Goal: Check status: Check status

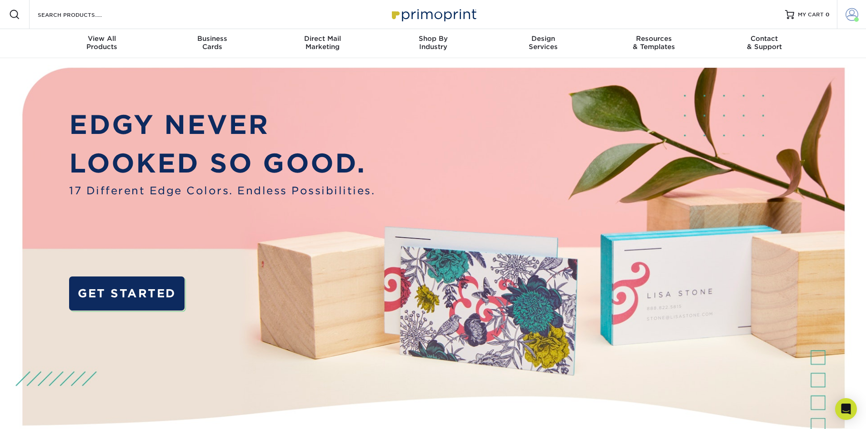
click at [847, 17] on span at bounding box center [851, 14] width 13 height 13
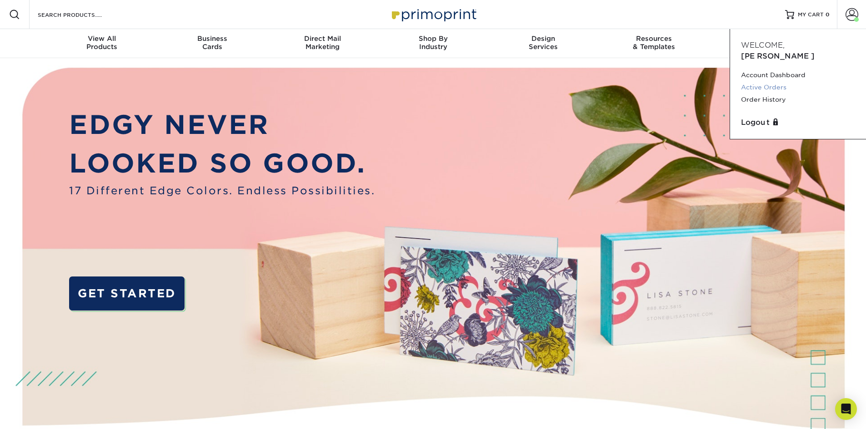
click at [768, 81] on link "Active Orders" at bounding box center [798, 87] width 114 height 12
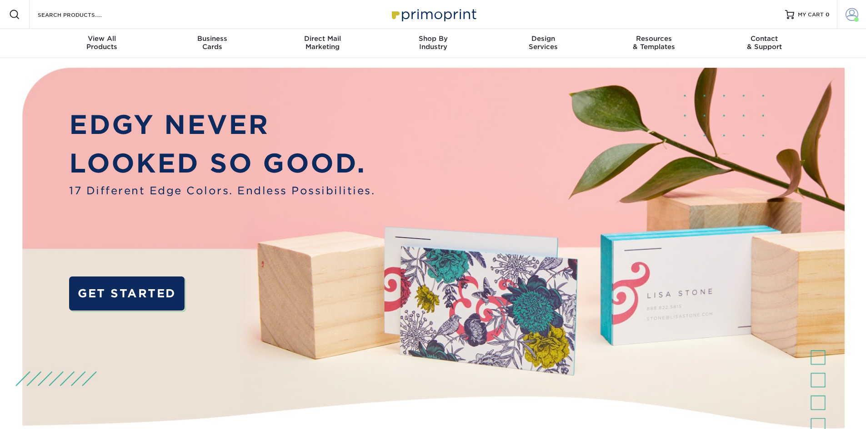
click at [857, 17] on span at bounding box center [856, 19] width 5 height 5
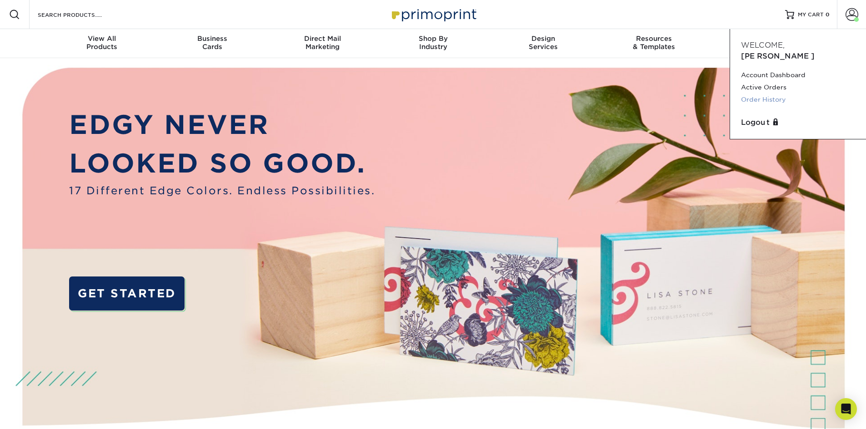
click at [779, 94] on link "Order History" at bounding box center [798, 100] width 114 height 12
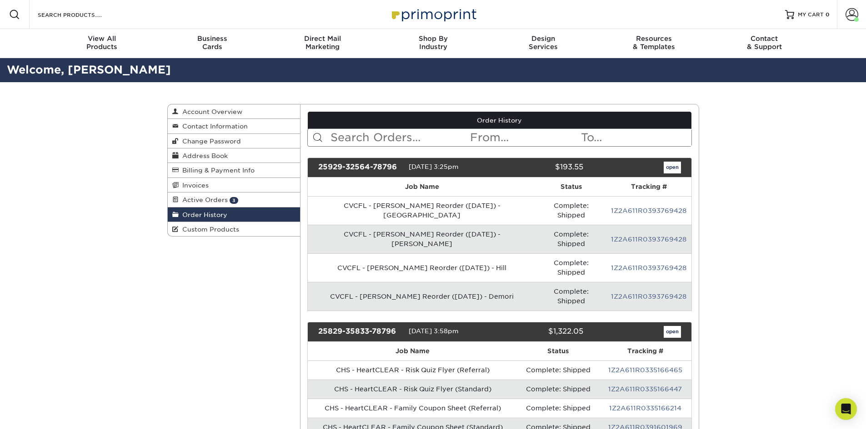
click at [428, 141] on input "text" at bounding box center [399, 137] width 140 height 17
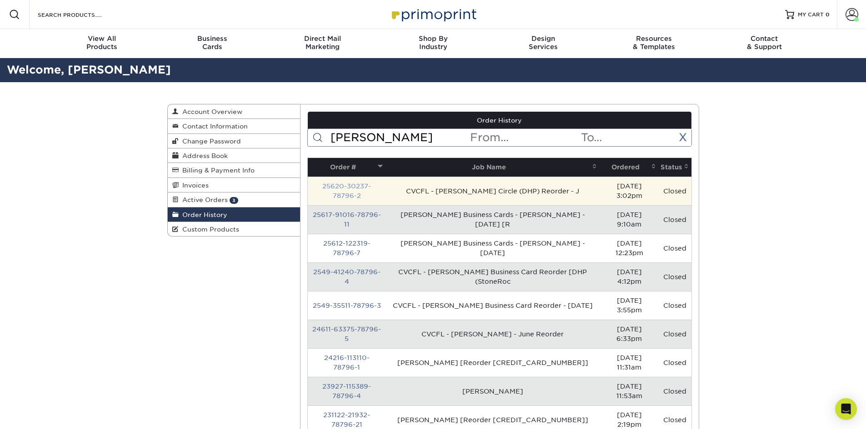
click at [371, 189] on link "25620-30237-78796-2" at bounding box center [346, 191] width 49 height 17
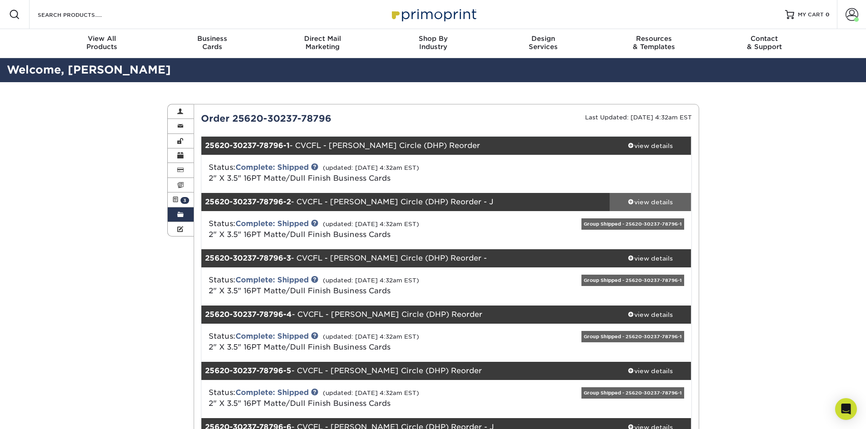
click at [634, 205] on div "view details" at bounding box center [650, 202] width 82 height 9
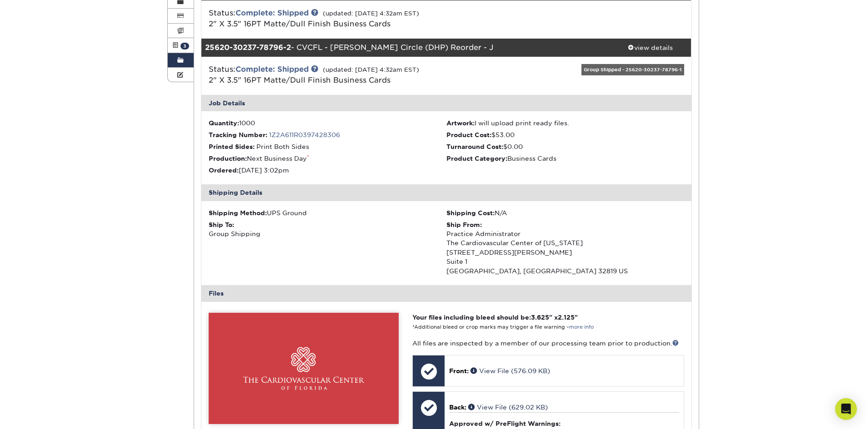
scroll to position [273, 0]
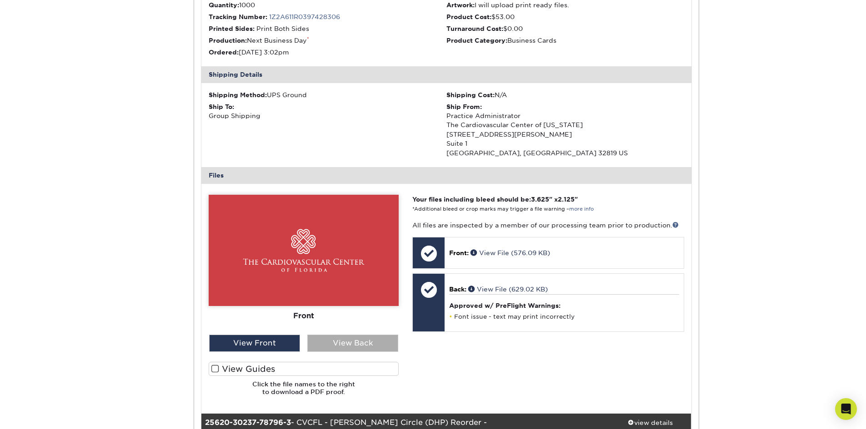
click at [364, 346] on div "View Back" at bounding box center [352, 343] width 91 height 17
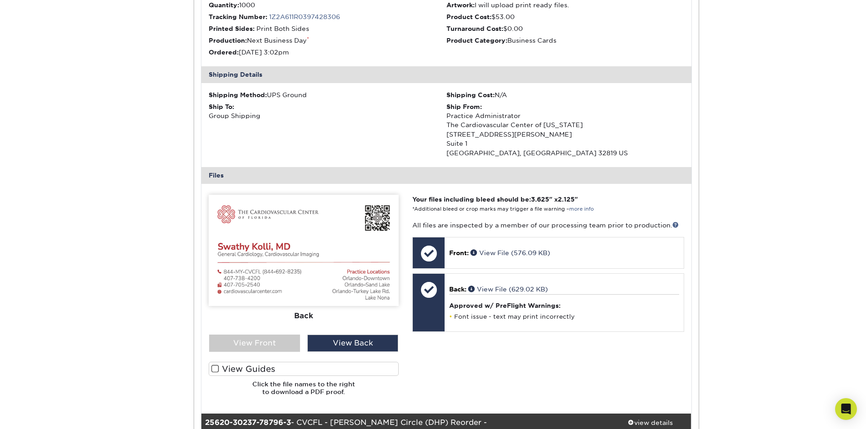
click at [733, 117] on div "Order History Account Overview Contact Information Change Password Address Book…" at bounding box center [433, 311] width 866 height 1002
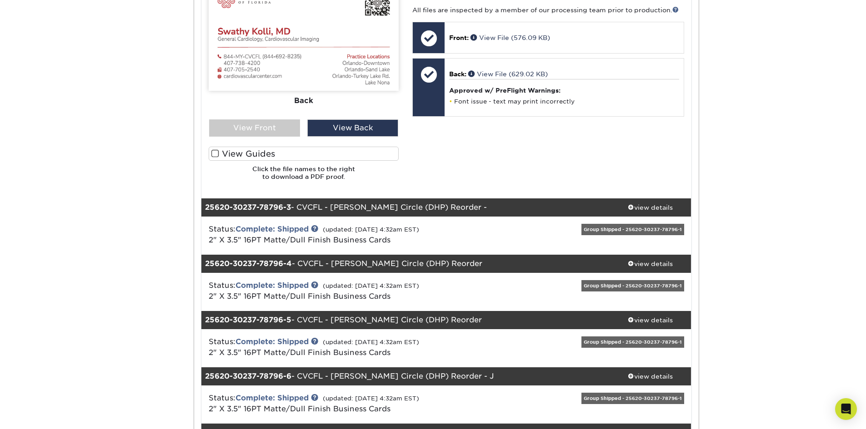
scroll to position [500, 0]
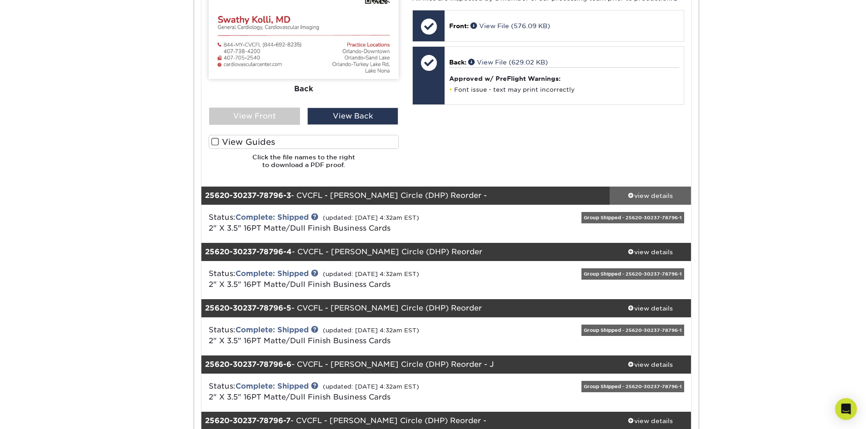
click at [651, 197] on div "view details" at bounding box center [650, 195] width 82 height 9
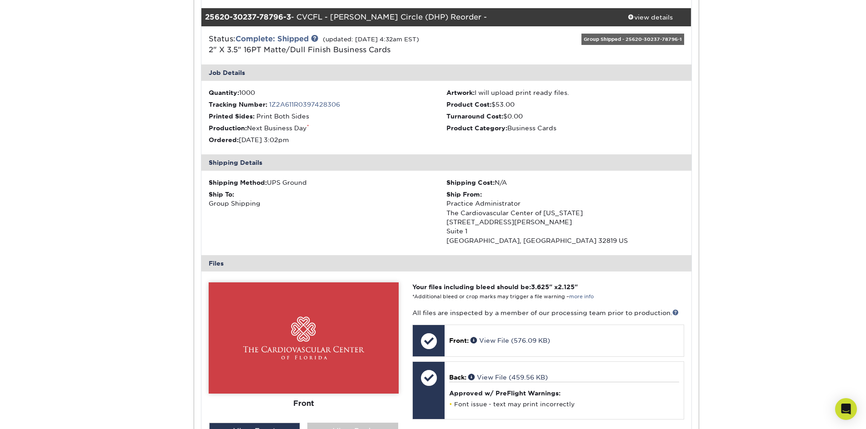
scroll to position [727, 0]
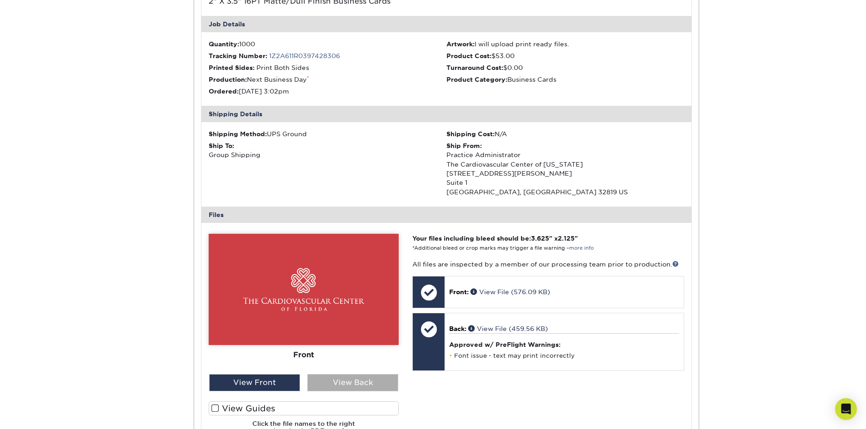
click at [359, 378] on div "View Back" at bounding box center [352, 382] width 91 height 17
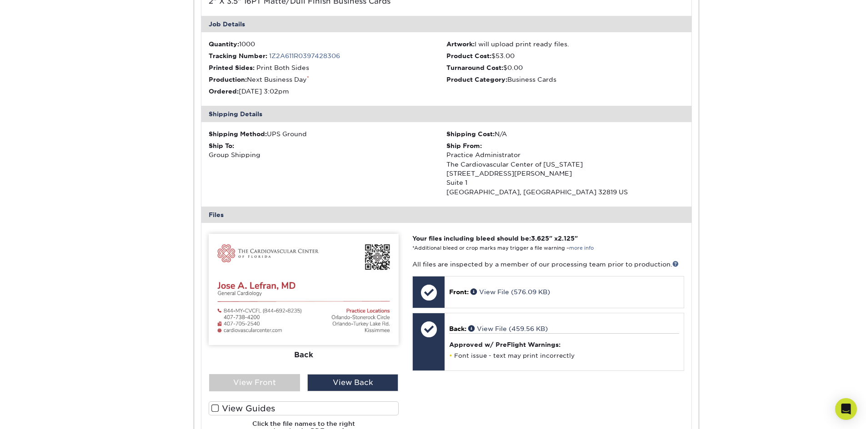
scroll to position [975, 0]
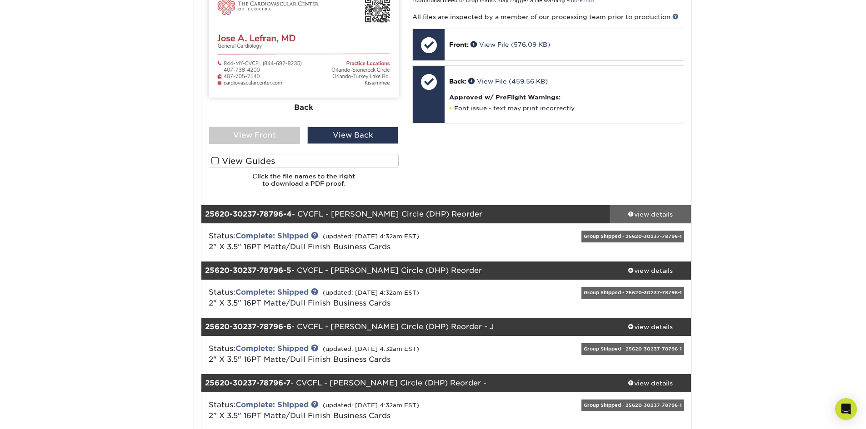
click at [633, 212] on div "view details" at bounding box center [650, 214] width 82 height 9
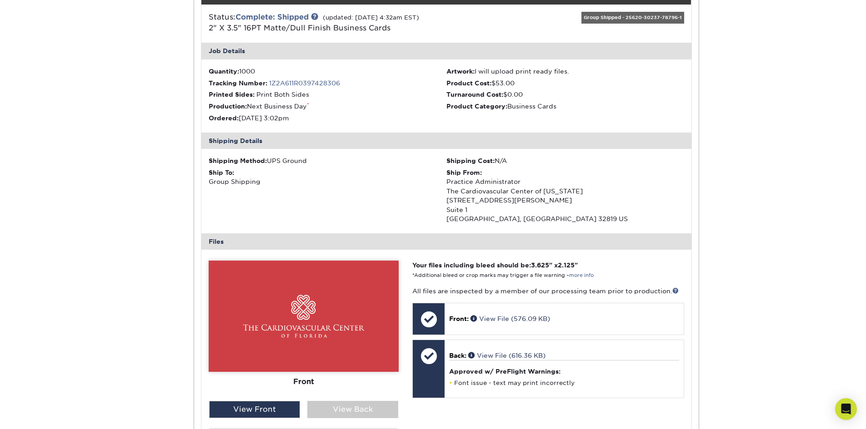
scroll to position [1202, 0]
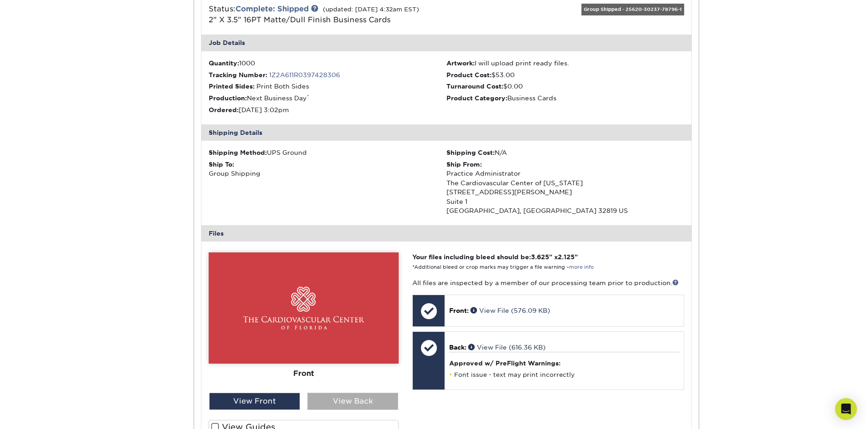
click at [359, 403] on div "View Back" at bounding box center [352, 401] width 91 height 17
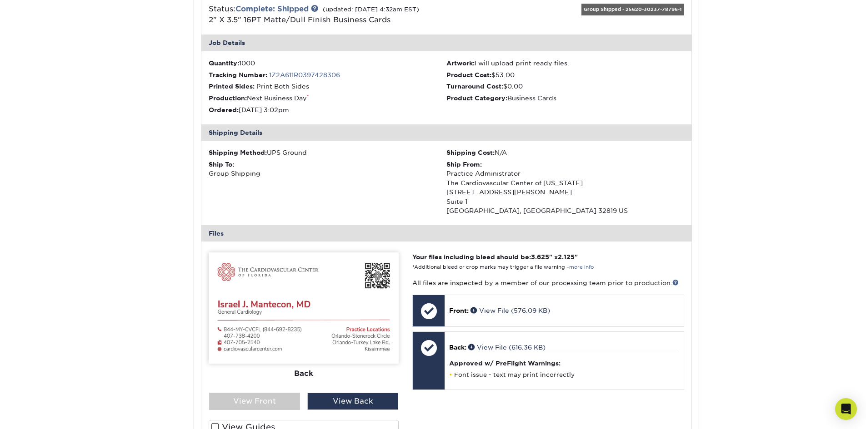
scroll to position [1468, 0]
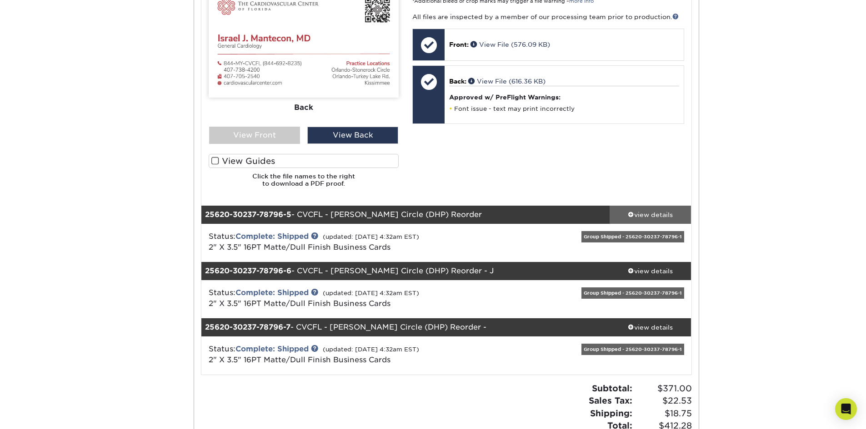
click at [636, 216] on div "view details" at bounding box center [650, 214] width 82 height 9
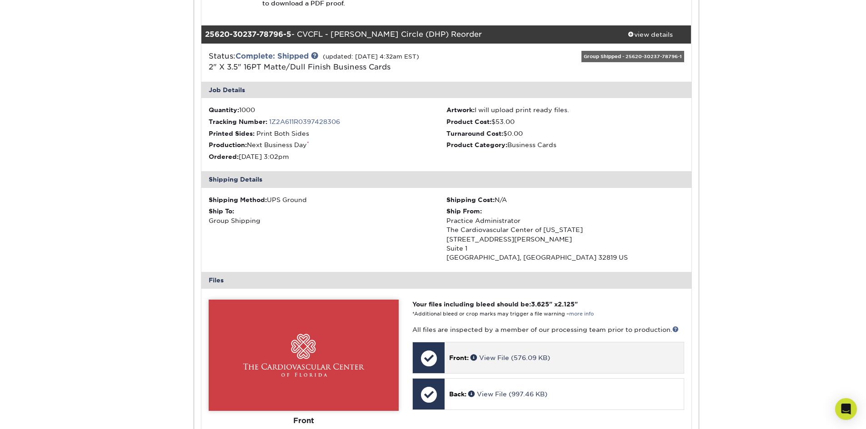
scroll to position [1650, 0]
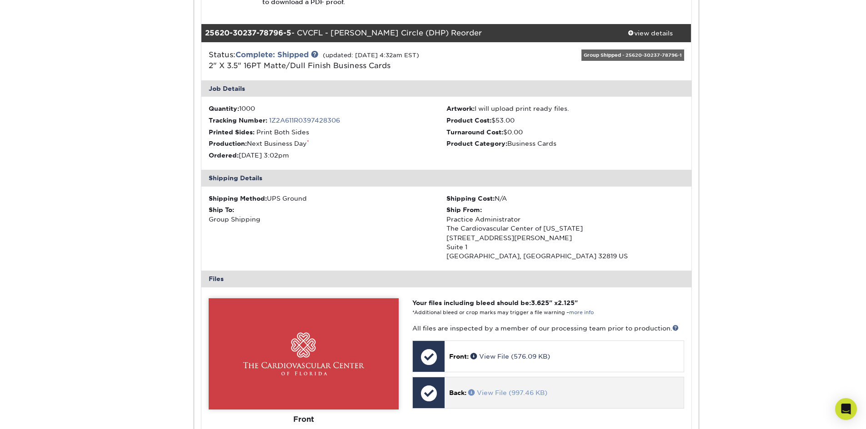
click at [510, 391] on link "View File (997.46 KB)" at bounding box center [507, 392] width 79 height 7
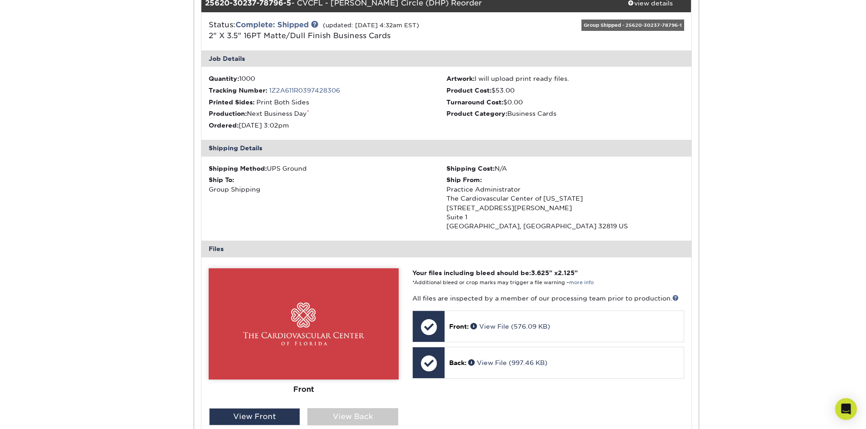
scroll to position [1741, 0]
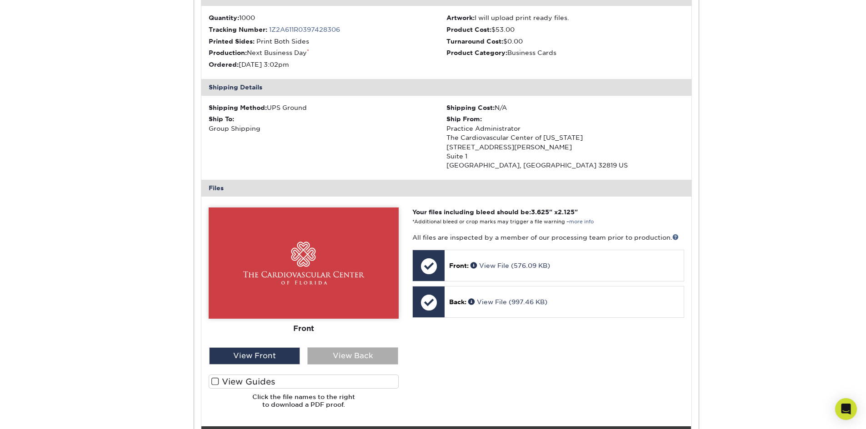
click at [384, 350] on div "View Back" at bounding box center [352, 356] width 91 height 17
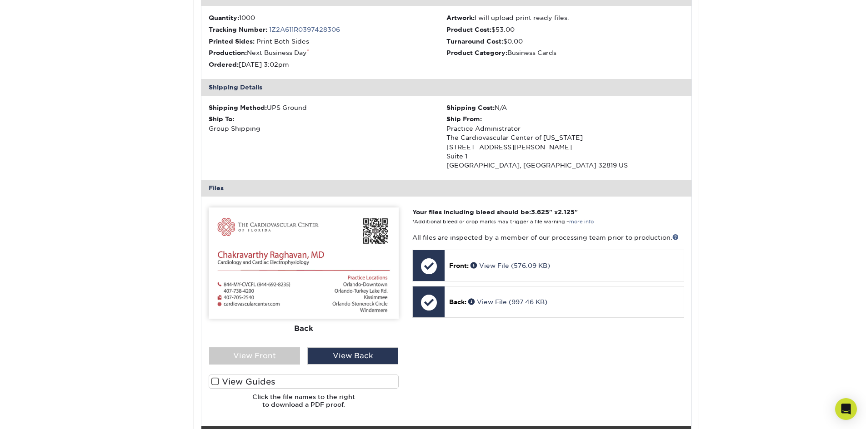
scroll to position [1962, 0]
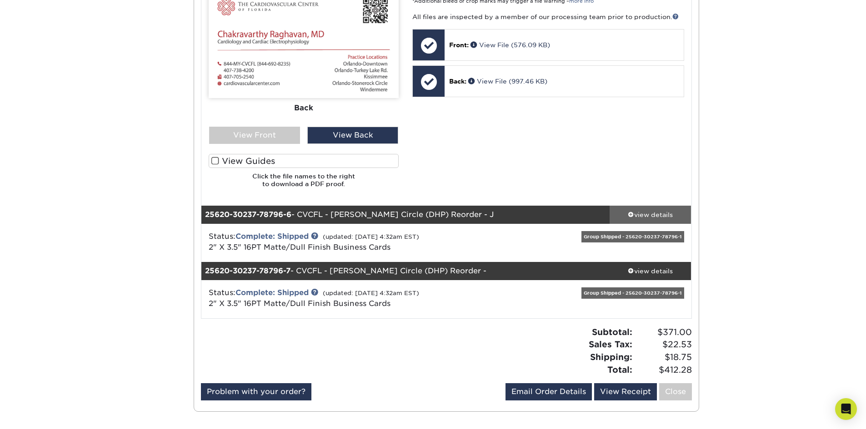
click at [643, 213] on div "view details" at bounding box center [650, 214] width 82 height 9
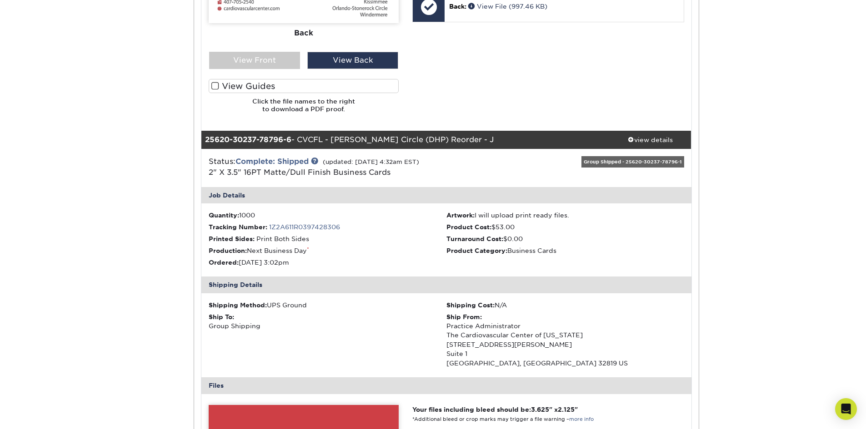
scroll to position [2189, 0]
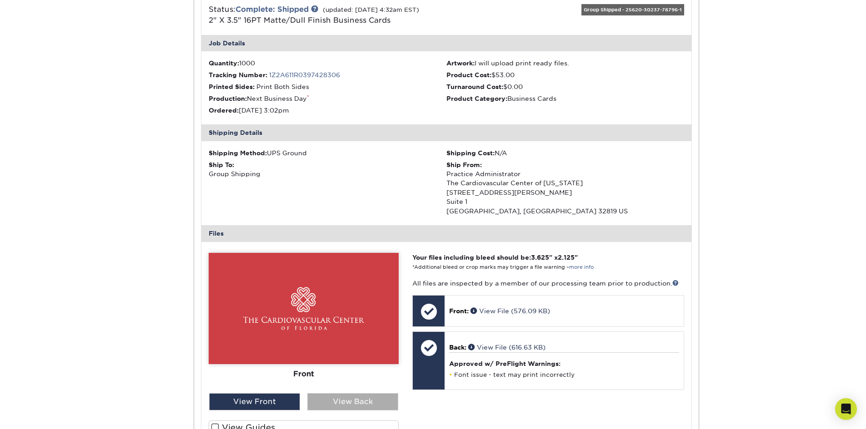
click at [374, 403] on div "View Back" at bounding box center [352, 402] width 91 height 17
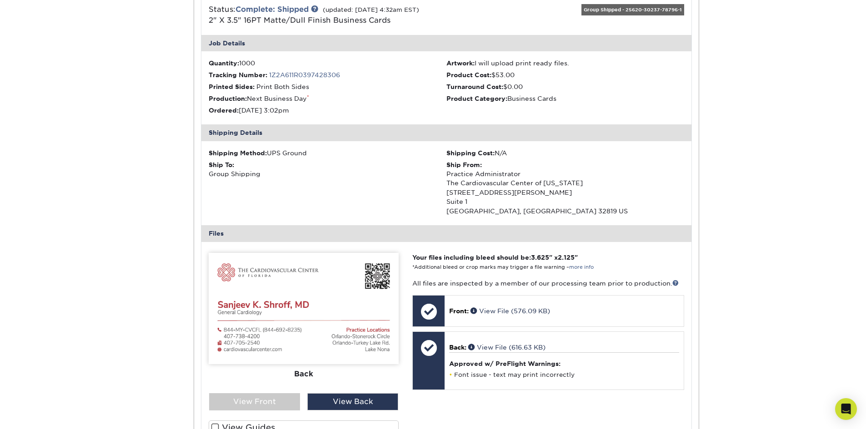
scroll to position [2456, 0]
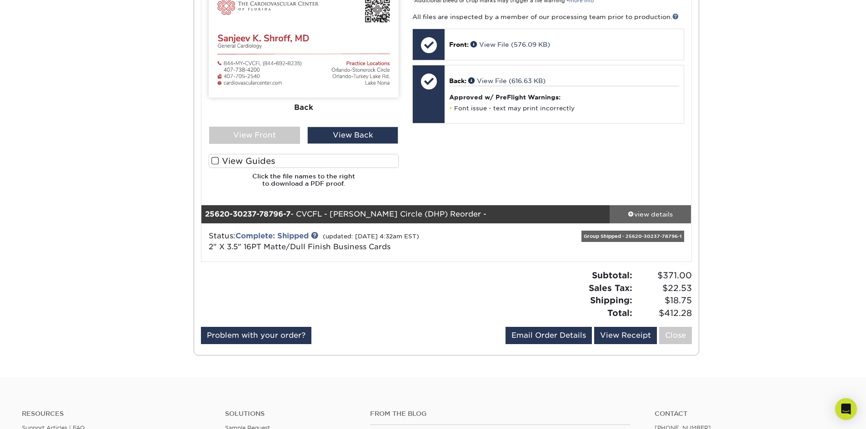
click at [653, 213] on div "view details" at bounding box center [650, 214] width 82 height 9
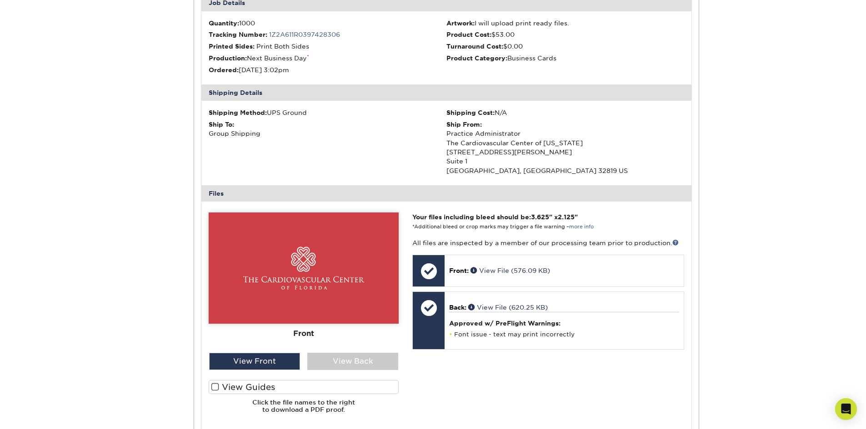
scroll to position [2728, 0]
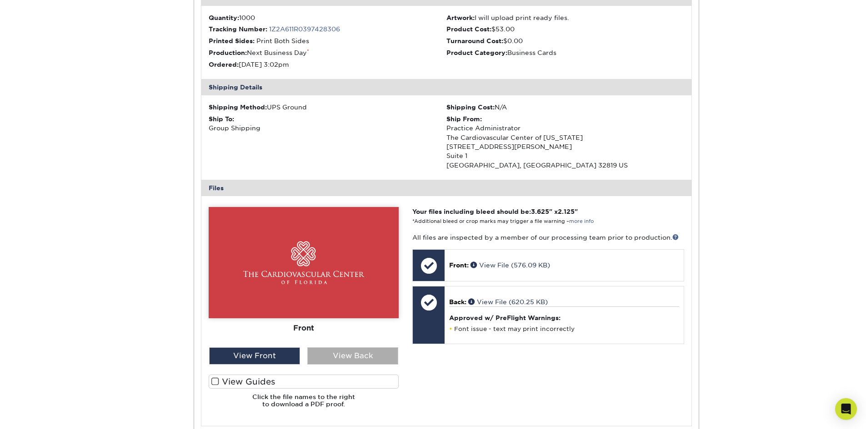
click at [362, 362] on div "View Back" at bounding box center [352, 356] width 91 height 17
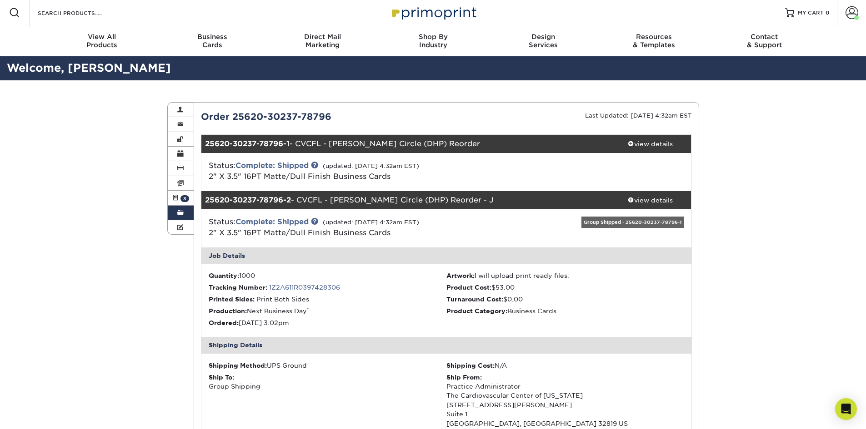
scroll to position [0, 0]
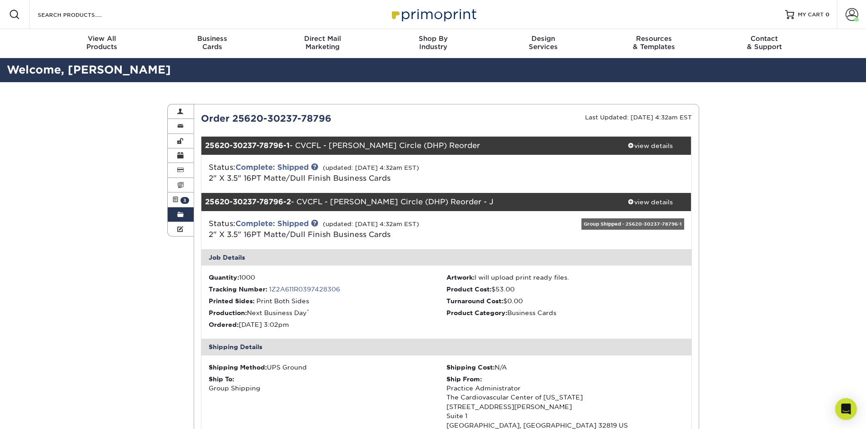
click at [181, 209] on link "Order History" at bounding box center [181, 215] width 26 height 15
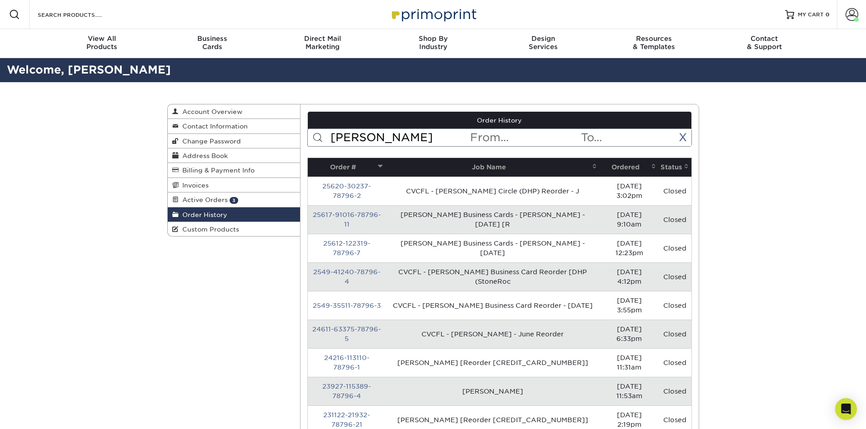
click at [360, 140] on input "kolli" at bounding box center [399, 137] width 140 height 17
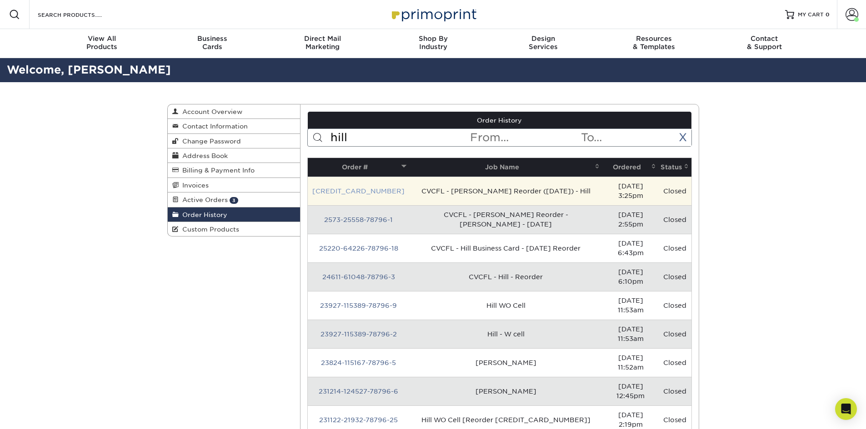
click at [355, 188] on link "[CREDIT_CARD_NUMBER]" at bounding box center [358, 191] width 92 height 7
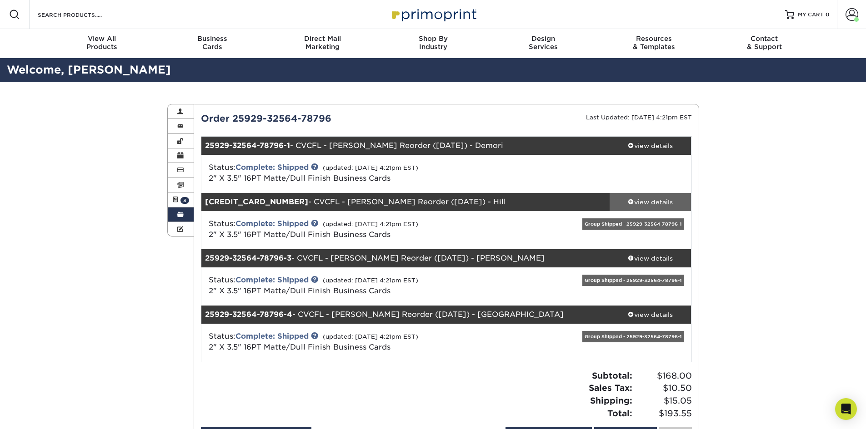
click at [641, 203] on div "view details" at bounding box center [650, 202] width 82 height 9
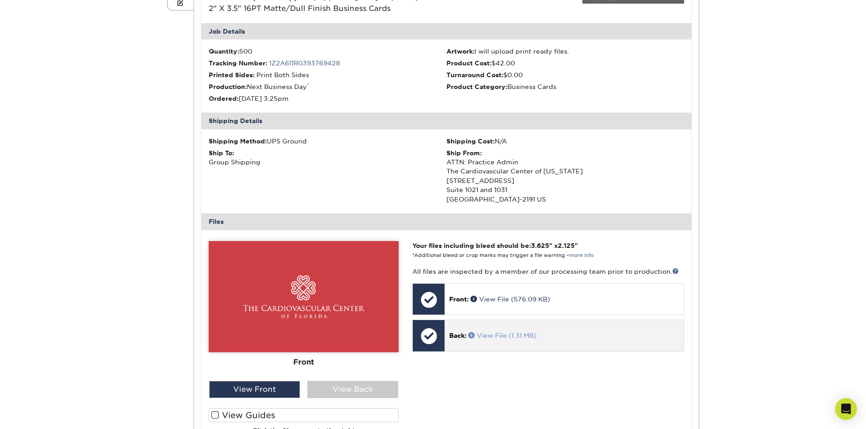
scroll to position [227, 0]
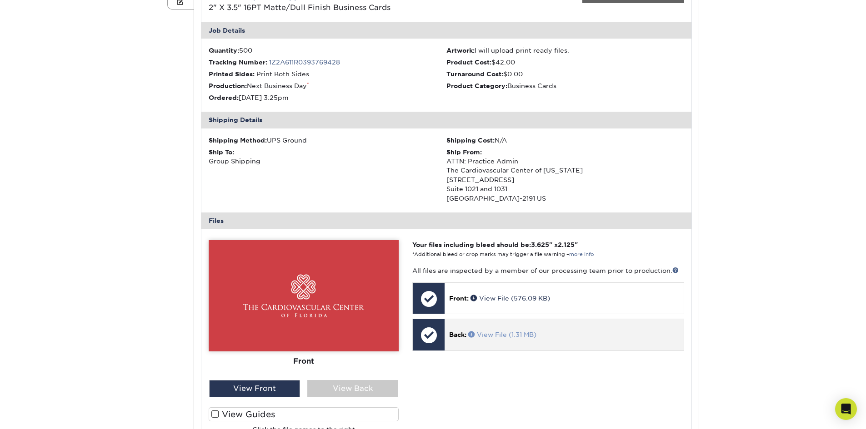
click at [512, 337] on link "View File (1.31 MB)" at bounding box center [502, 334] width 68 height 7
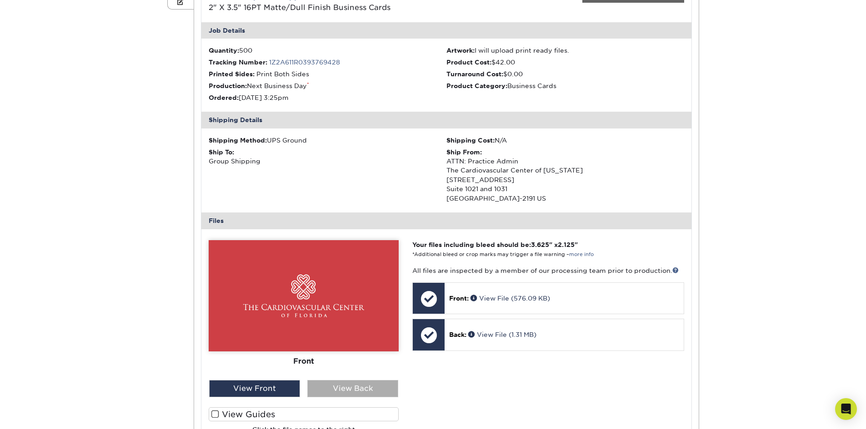
click at [357, 383] on div "View Back" at bounding box center [352, 388] width 91 height 17
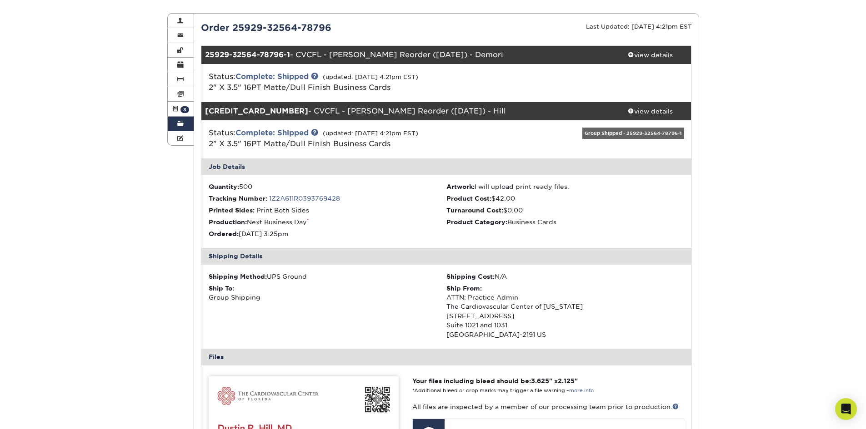
scroll to position [45, 0]
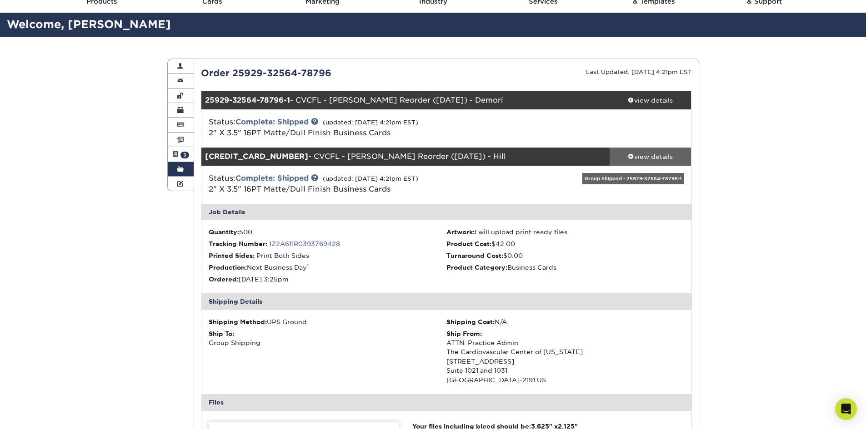
click at [643, 153] on div "view details" at bounding box center [650, 156] width 82 height 9
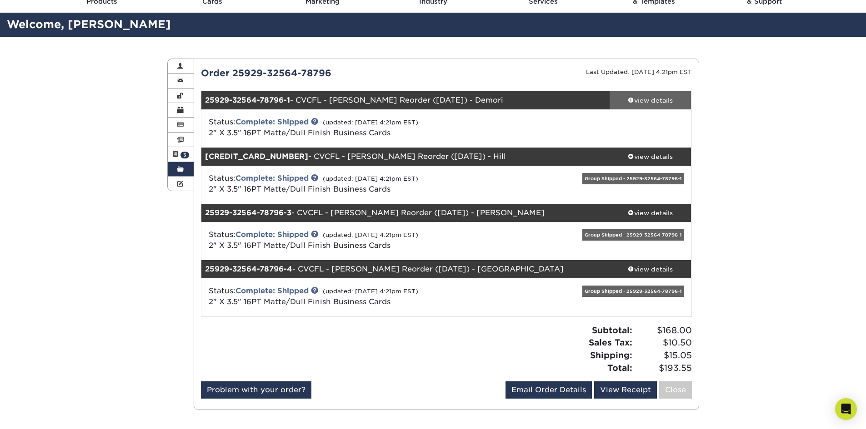
click at [640, 99] on div "view details" at bounding box center [650, 100] width 82 height 9
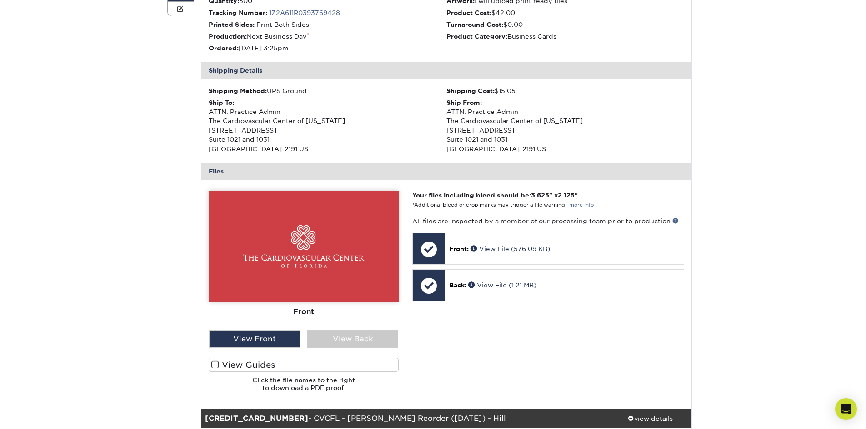
scroll to position [227, 0]
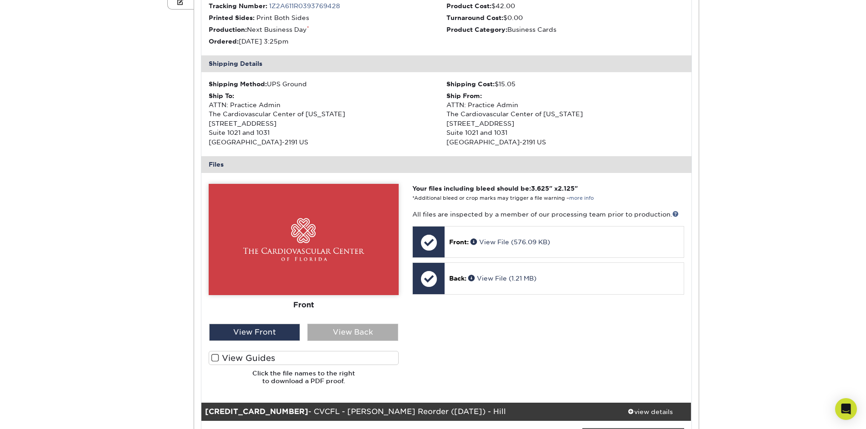
click at [374, 334] on div "View Back" at bounding box center [352, 332] width 91 height 17
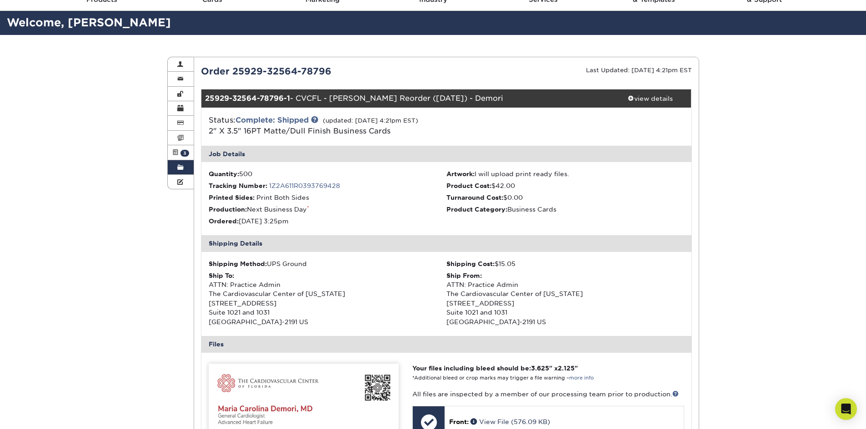
scroll to position [45, 0]
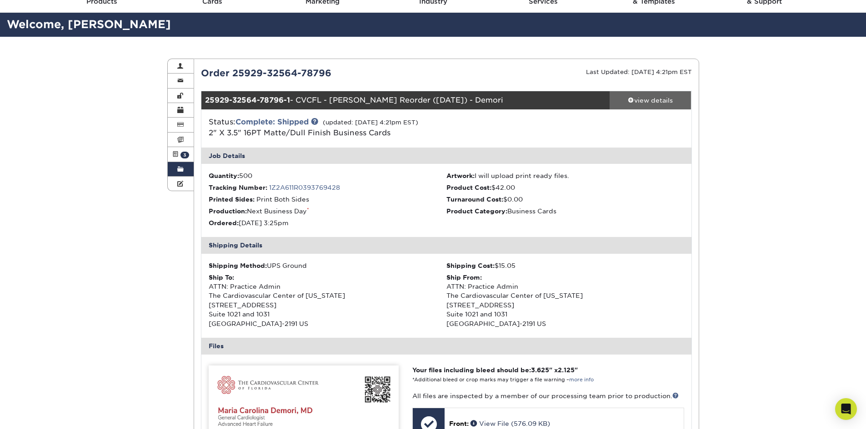
click at [647, 103] on div "view details" at bounding box center [650, 100] width 82 height 9
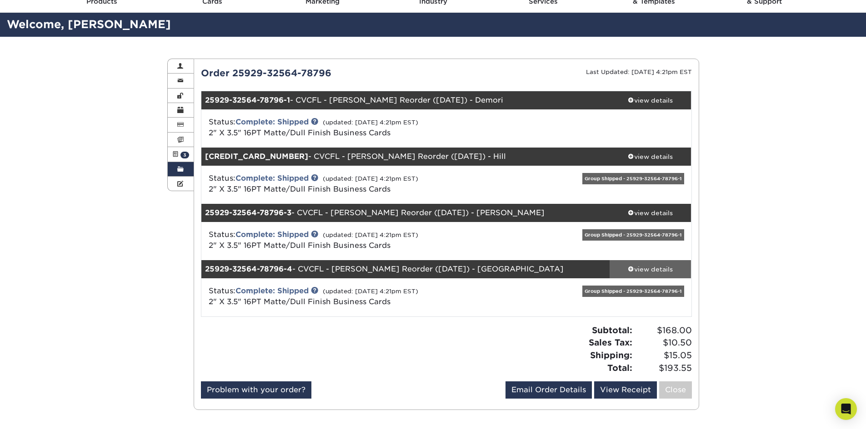
click at [647, 265] on div "view details" at bounding box center [650, 269] width 82 height 9
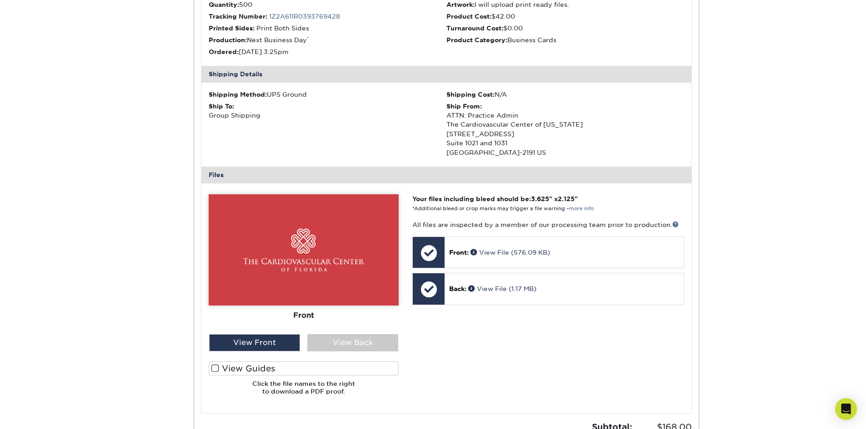
scroll to position [409, 0]
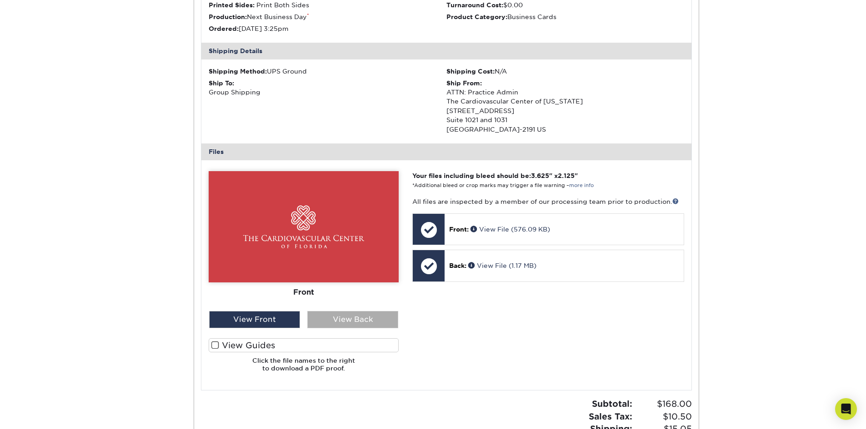
click at [375, 324] on div "View Back" at bounding box center [352, 319] width 91 height 17
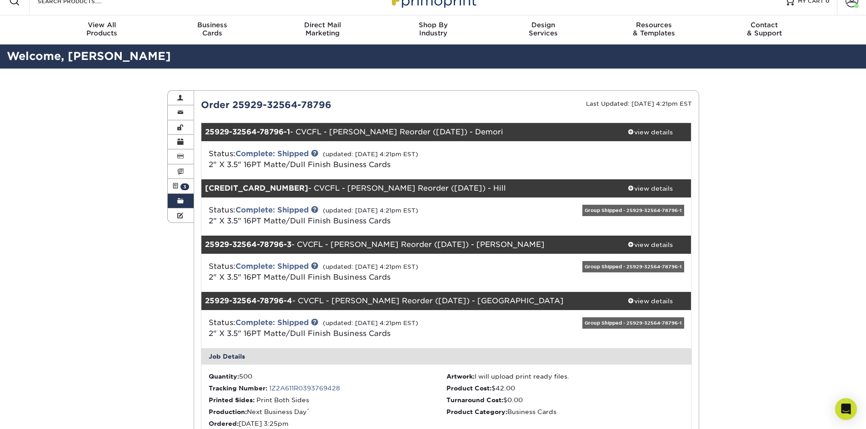
scroll to position [0, 0]
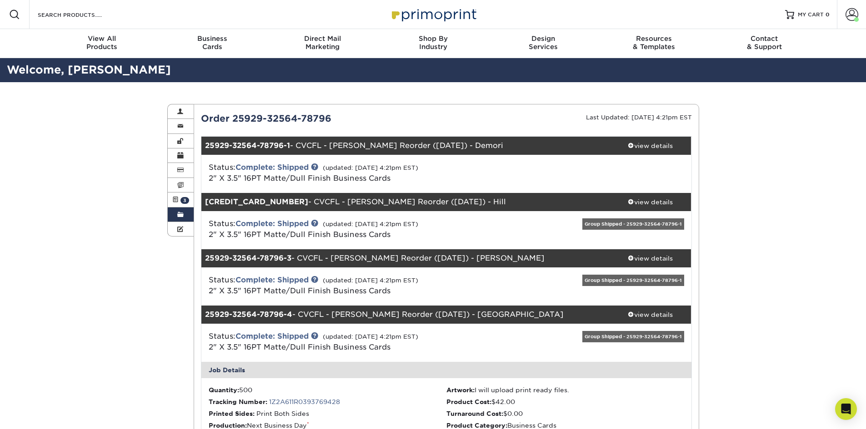
click at [179, 218] on span at bounding box center [180, 214] width 6 height 7
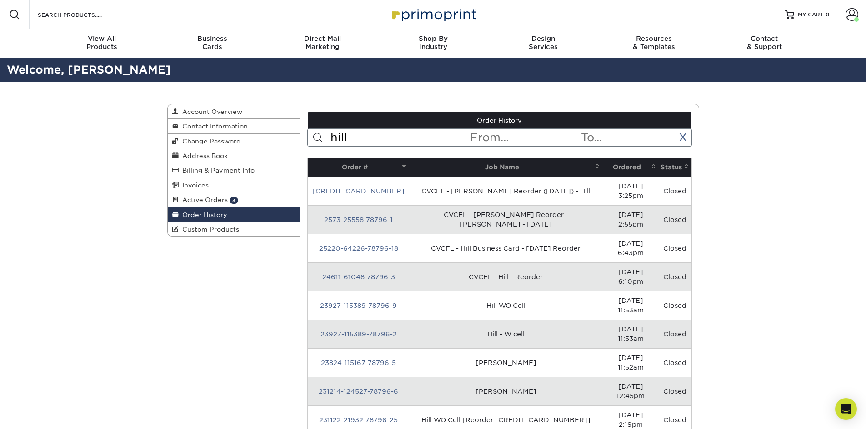
click at [394, 140] on input "hill" at bounding box center [399, 137] width 140 height 17
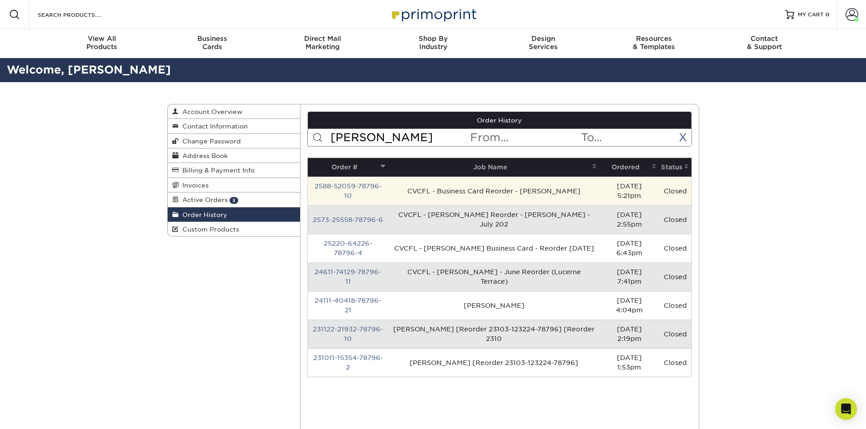
type input "mercado"
click at [373, 182] on td "2588-52059-78796-10" at bounding box center [348, 191] width 80 height 29
click at [365, 186] on link "2588-52059-78796-10" at bounding box center [347, 191] width 67 height 17
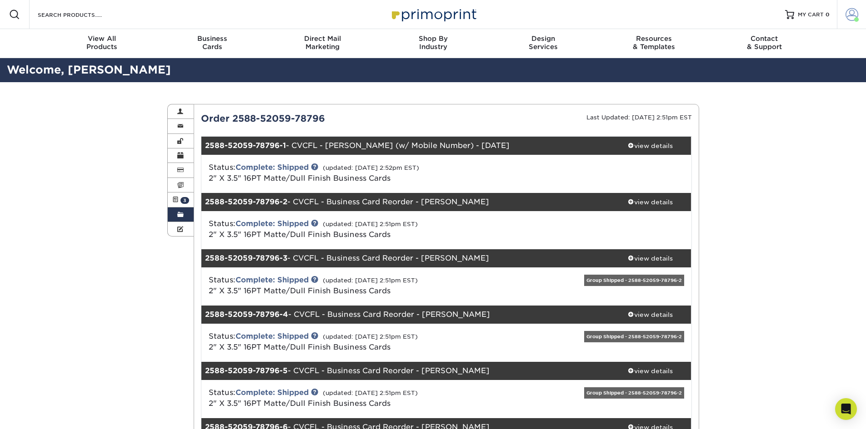
click at [857, 20] on span at bounding box center [856, 19] width 5 height 5
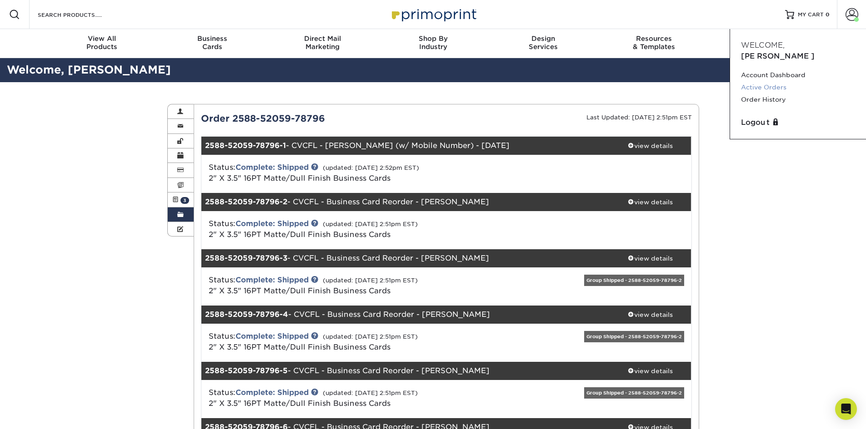
click at [768, 81] on link "Active Orders" at bounding box center [798, 87] width 114 height 12
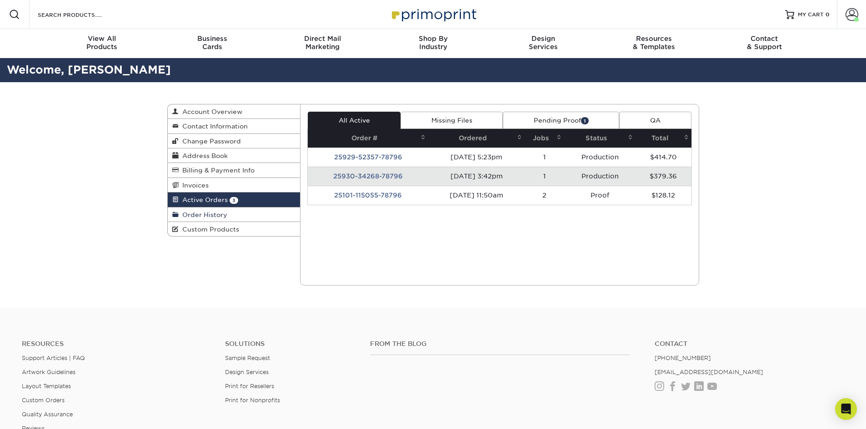
click at [219, 211] on link "Order History" at bounding box center [234, 215] width 133 height 15
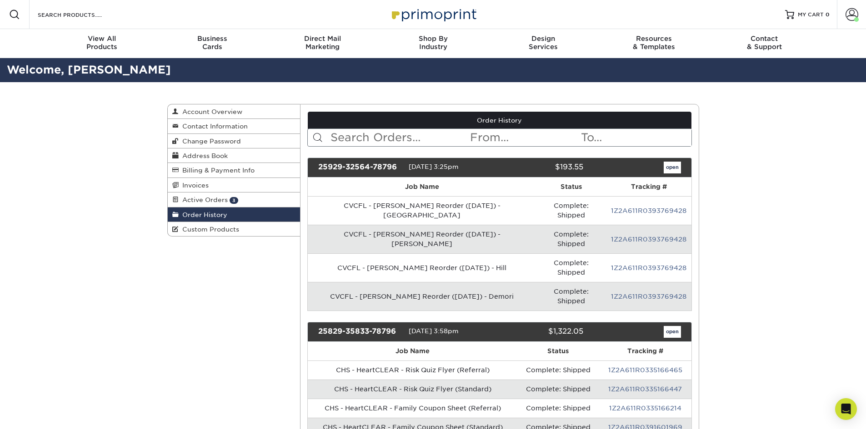
click at [357, 140] on input "text" at bounding box center [399, 137] width 140 height 17
type input "CVCFL"
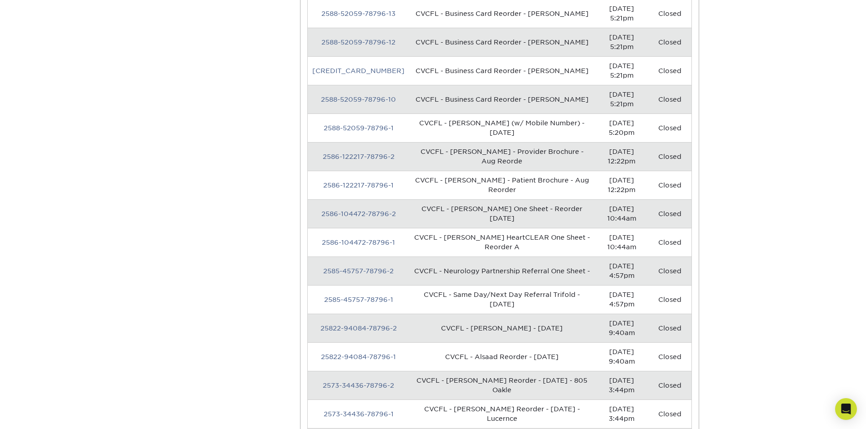
scroll to position [591, 0]
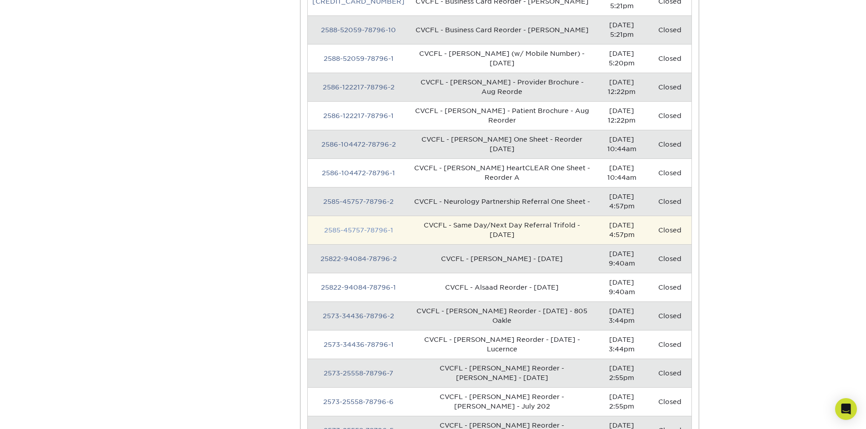
click at [365, 227] on link "2585-45757-78796-1" at bounding box center [358, 230] width 69 height 7
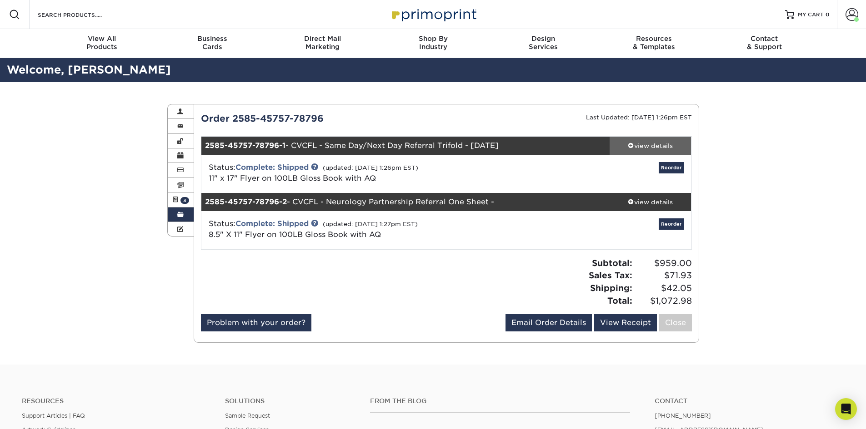
click at [657, 146] on div "view details" at bounding box center [650, 145] width 82 height 9
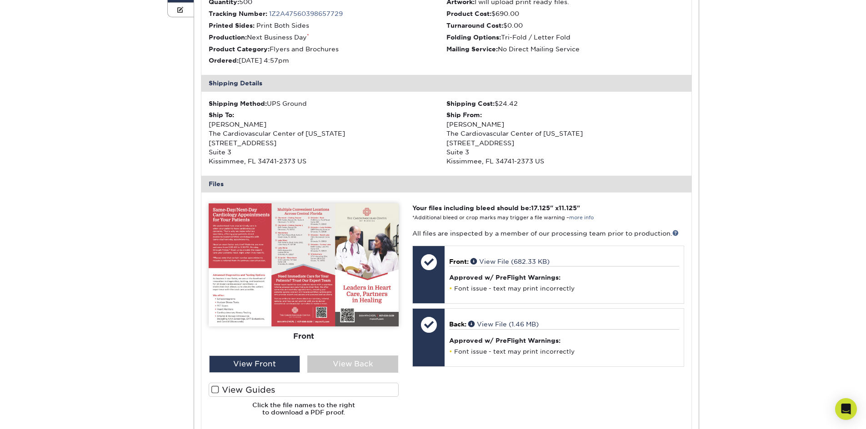
scroll to position [227, 0]
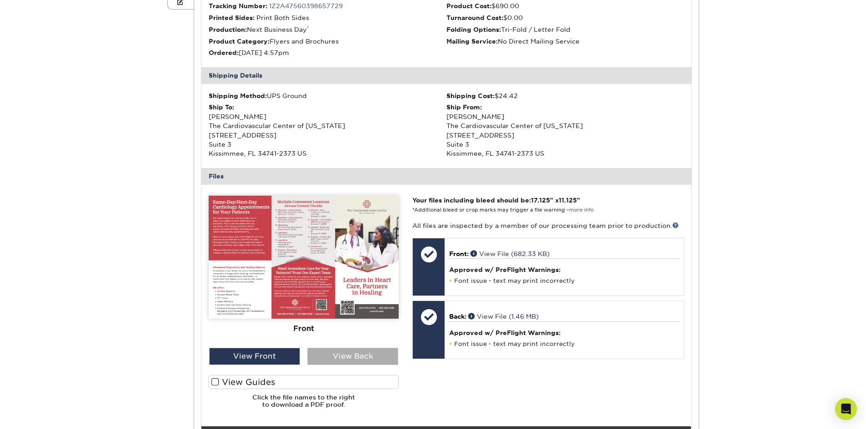
click at [333, 356] on div "View Back" at bounding box center [352, 356] width 91 height 17
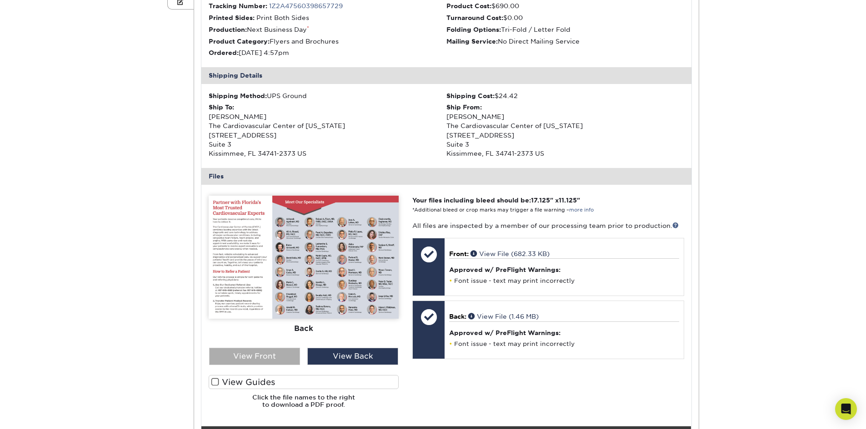
click at [288, 356] on div "View Front" at bounding box center [254, 356] width 91 height 17
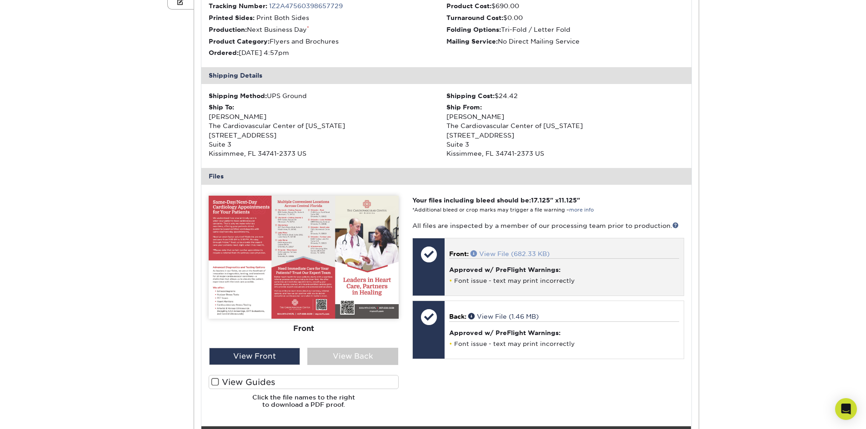
click at [522, 253] on link "View File (682.33 KB)" at bounding box center [509, 253] width 79 height 7
